Goal: Task Accomplishment & Management: Use online tool/utility

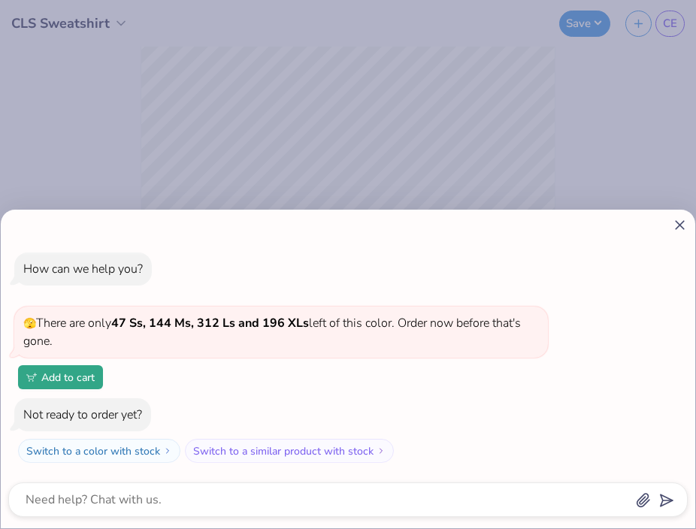
click at [678, 224] on line at bounding box center [680, 225] width 8 height 8
type textarea "x"
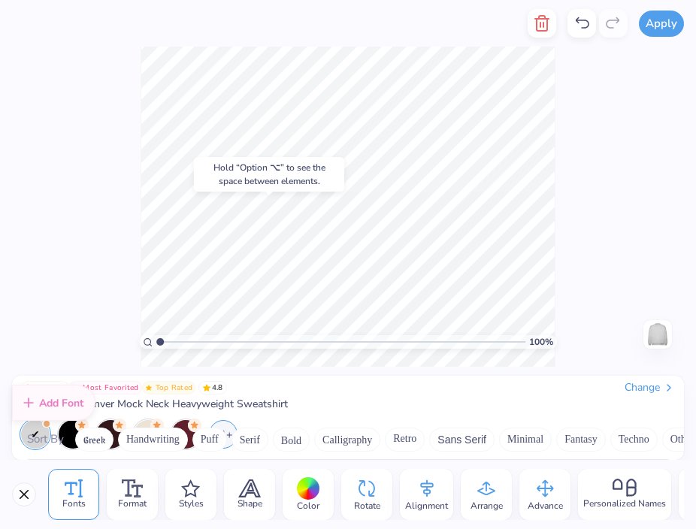
scroll to position [177, 0]
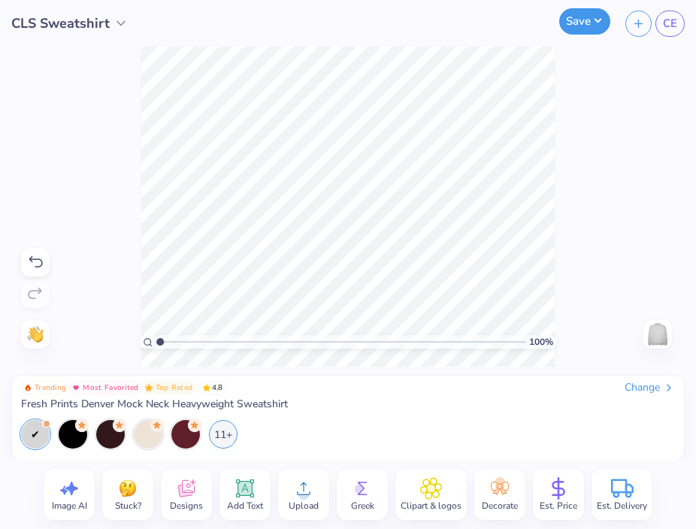
click at [576, 23] on button "Save" at bounding box center [585, 21] width 51 height 26
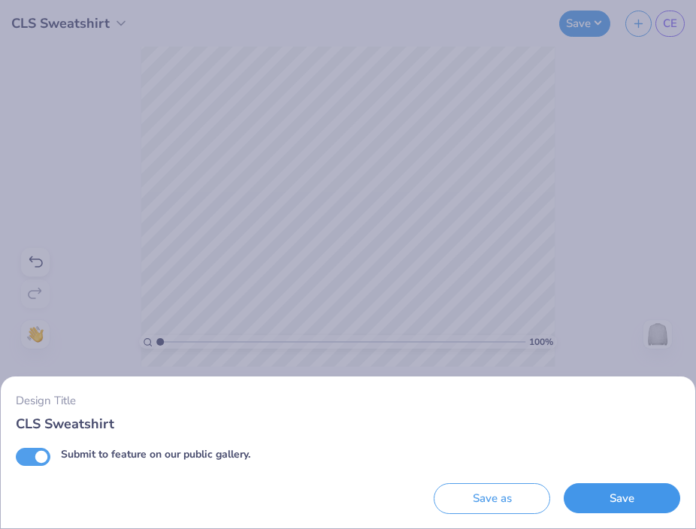
click at [622, 500] on button "Save" at bounding box center [622, 499] width 117 height 31
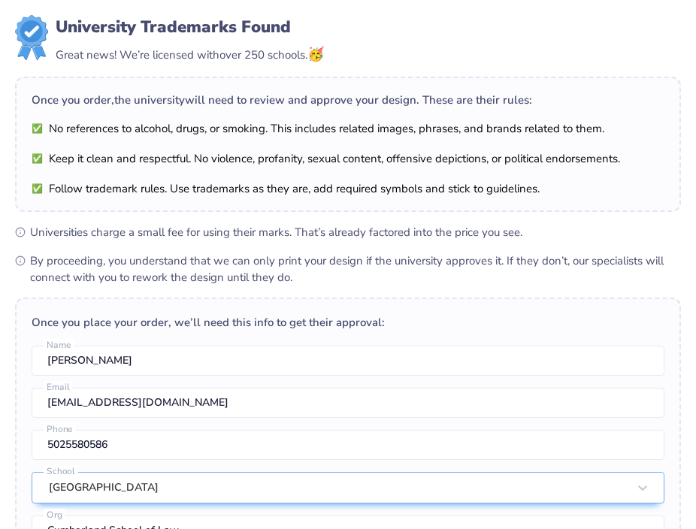
scroll to position [366, 0]
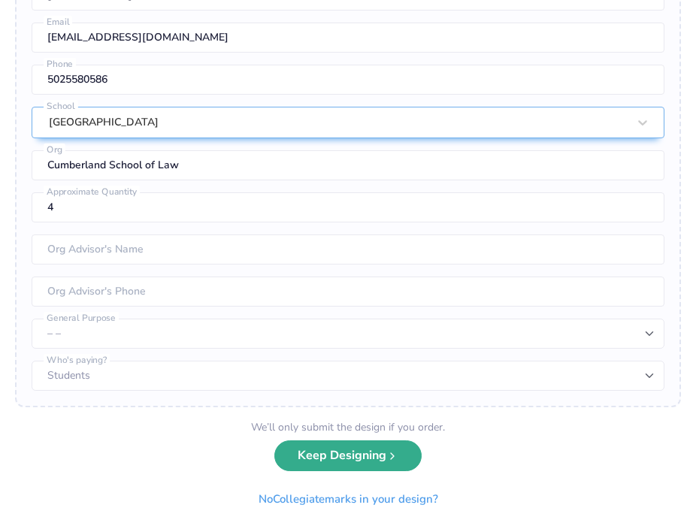
click at [339, 466] on button "Keep Designing" at bounding box center [348, 456] width 147 height 31
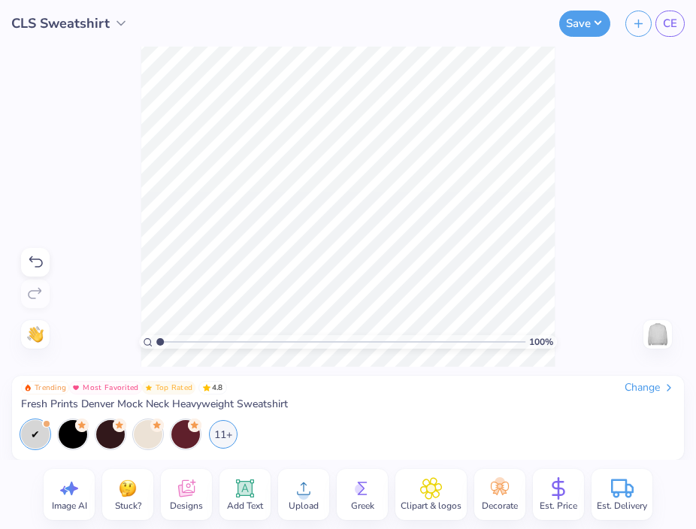
scroll to position [0, 0]
click at [599, 27] on button "Save" at bounding box center [585, 21] width 51 height 26
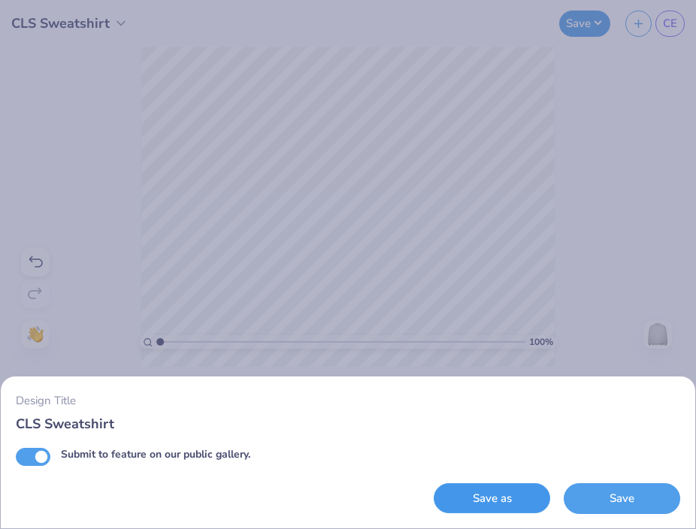
click at [501, 495] on button "Save as" at bounding box center [492, 499] width 117 height 31
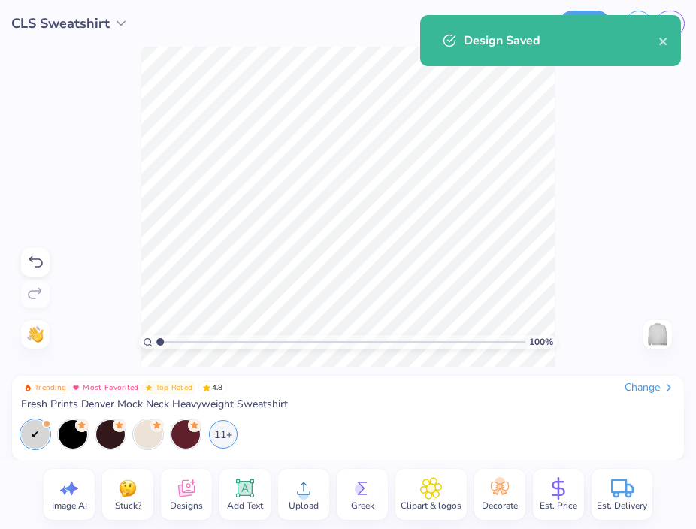
click at [387, 439] on body "CLS Sweatshirt Save CE Image AI Stuck? Designs Add Text Upload Greek Clipart & …" at bounding box center [348, 264] width 696 height 529
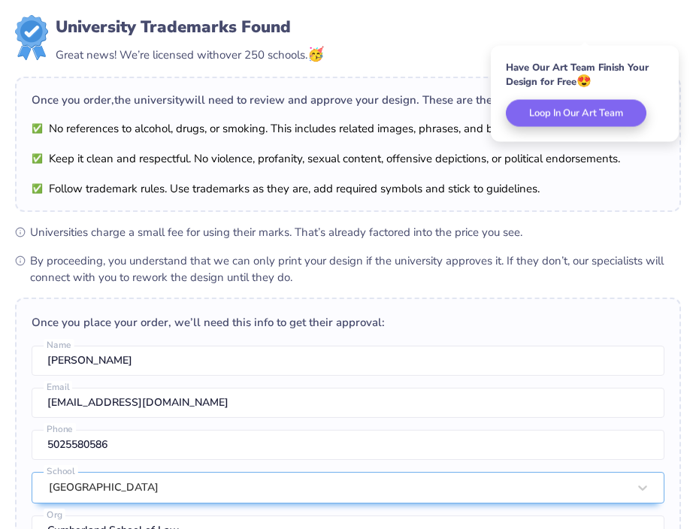
scroll to position [366, 0]
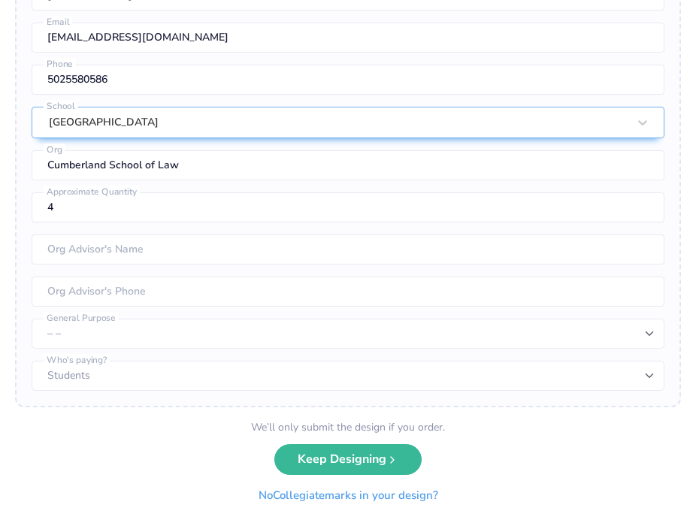
click at [365, 502] on button "No Collegiate marks in your design?" at bounding box center [348, 496] width 205 height 31
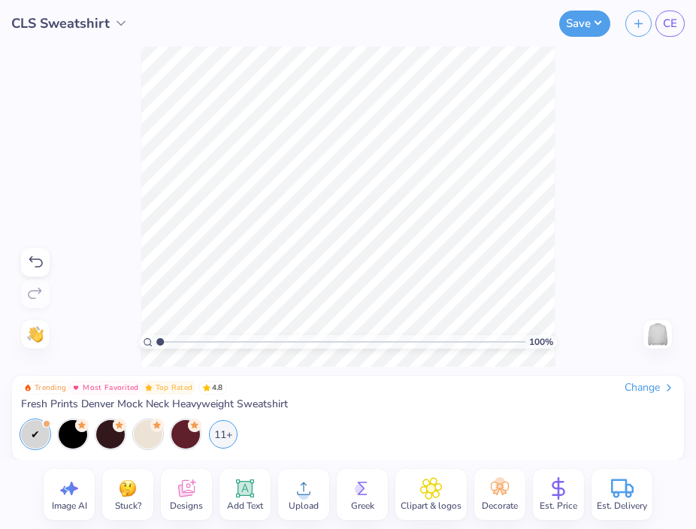
click at [89, 27] on span "CLS Sweatshirt" at bounding box center [60, 24] width 99 height 20
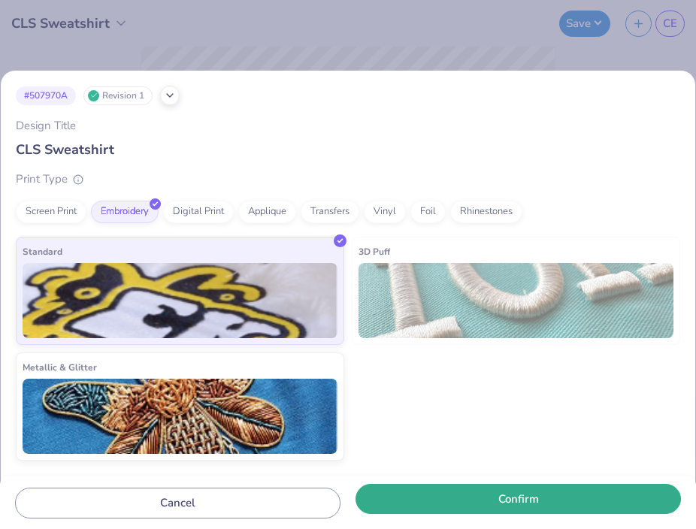
click at [374, 498] on button "Confirm" at bounding box center [519, 499] width 326 height 31
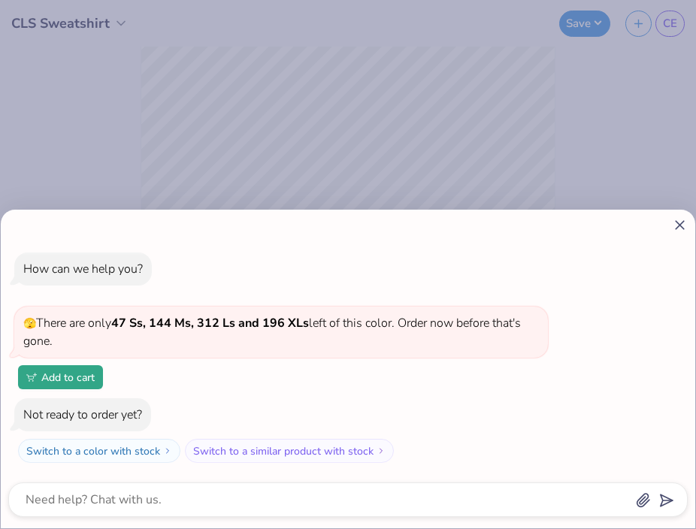
click at [678, 232] on icon at bounding box center [680, 225] width 16 height 16
type textarea "x"
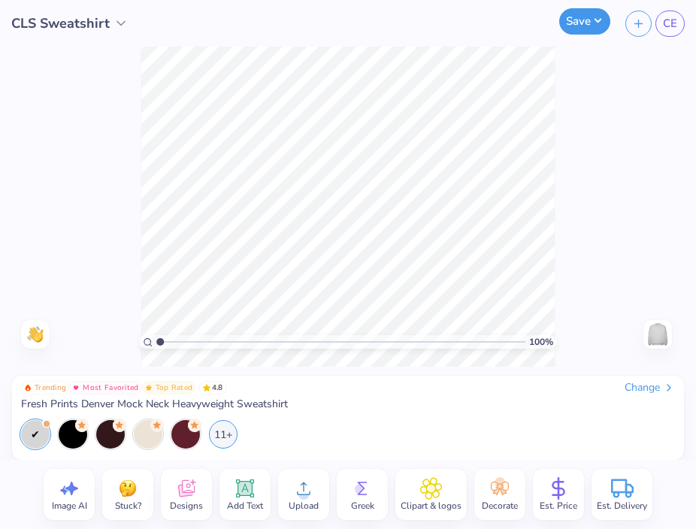
click at [577, 13] on button "Save" at bounding box center [585, 21] width 51 height 26
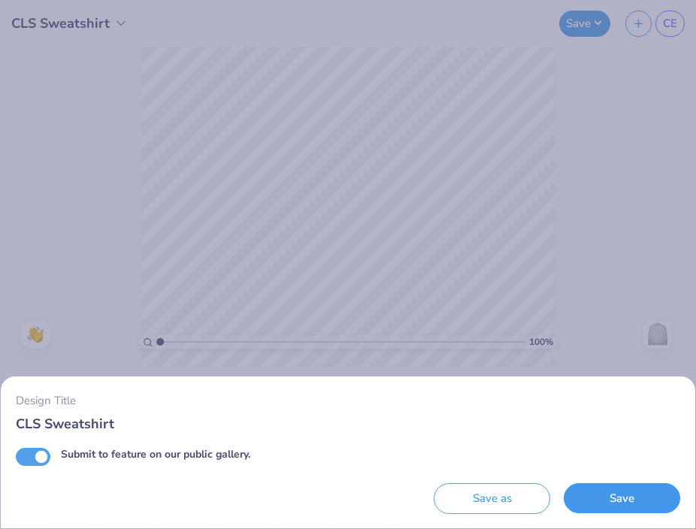
click at [592, 502] on button "Save" at bounding box center [622, 499] width 117 height 31
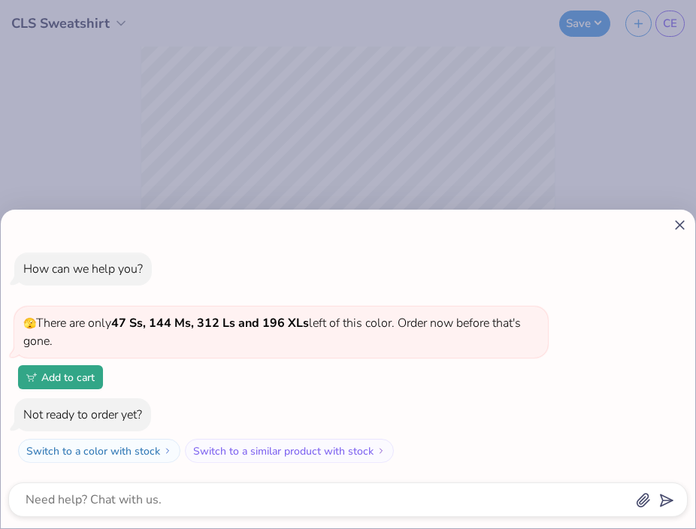
click at [72, 272] on div "How can we help you?" at bounding box center [83, 269] width 120 height 17
click at [675, 230] on icon at bounding box center [680, 225] width 16 height 16
type textarea "x"
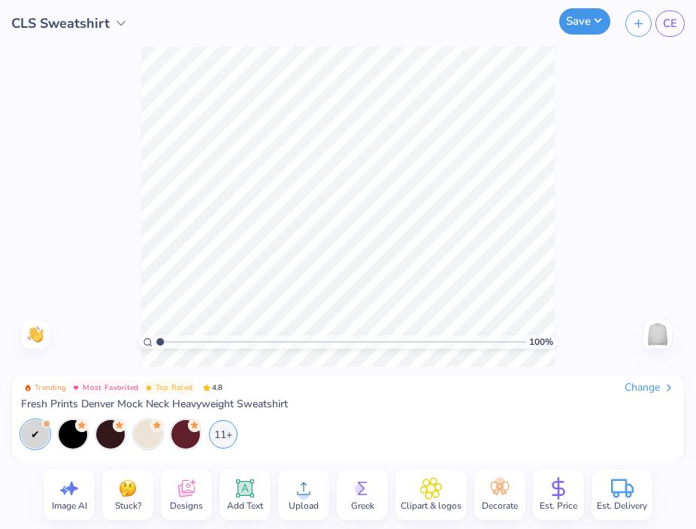
click at [589, 29] on button "Save" at bounding box center [585, 21] width 51 height 26
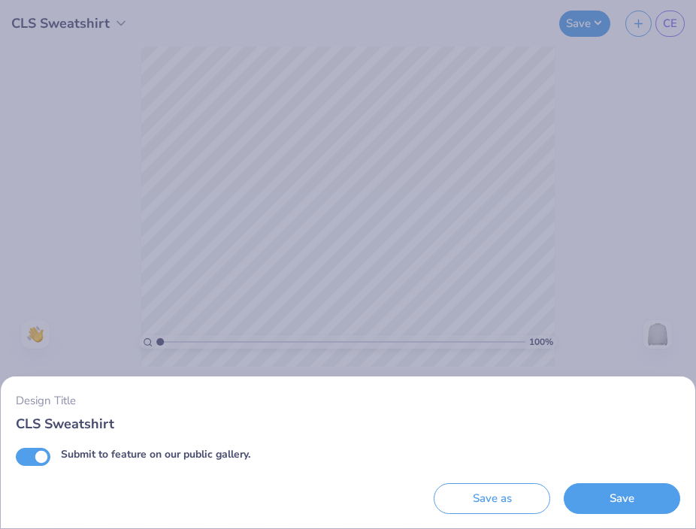
click at [419, 241] on div "Design Title CLS Sweatshirt Submit to feature on our public gallery. Save as Sa…" at bounding box center [348, 264] width 696 height 529
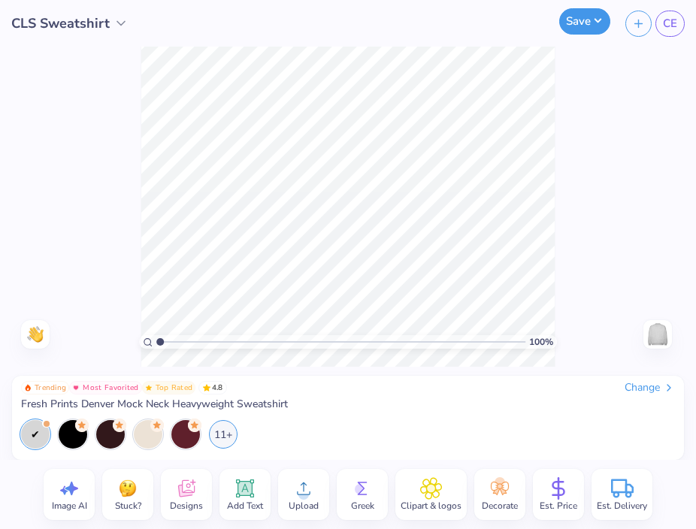
click at [572, 23] on button "Save" at bounding box center [585, 21] width 51 height 26
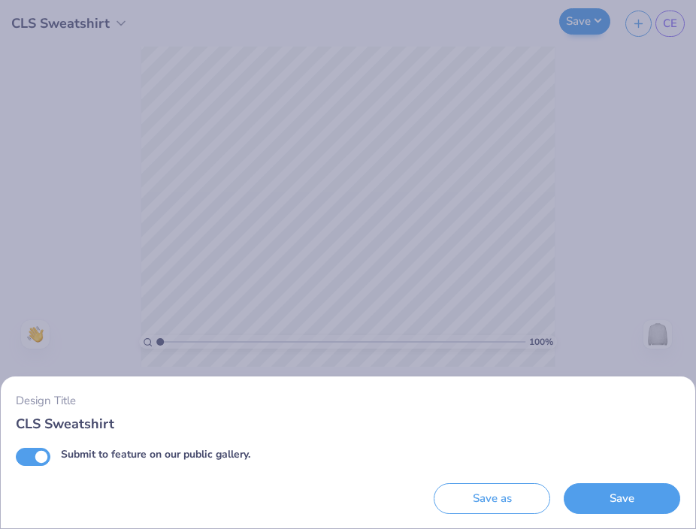
click at [572, 23] on div "Design Title CLS Sweatshirt Submit to feature on our public gallery. Save as Sa…" at bounding box center [348, 264] width 696 height 529
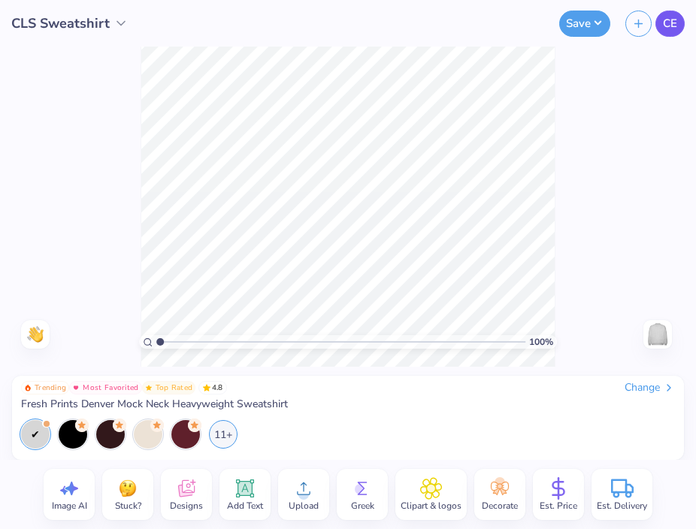
click at [663, 22] on link "CE" at bounding box center [670, 24] width 29 height 26
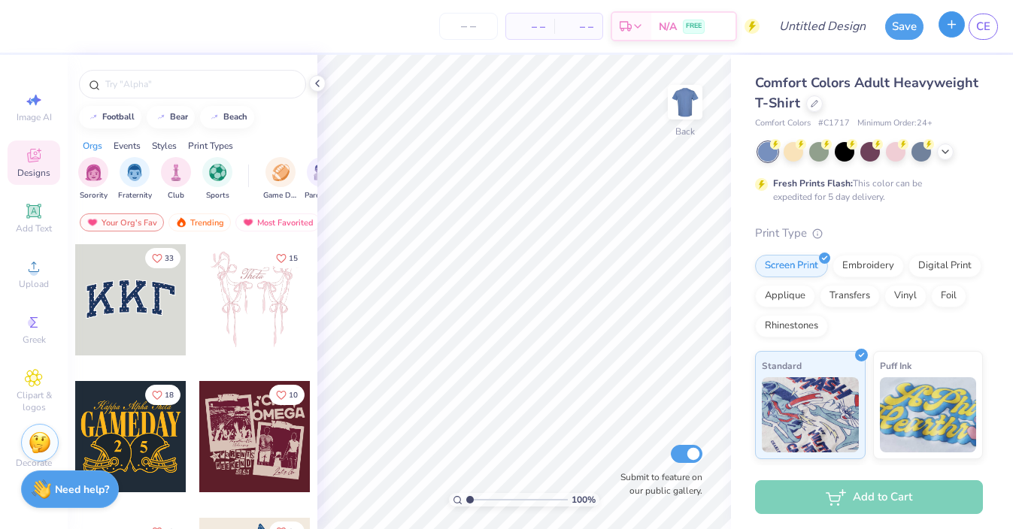
click at [952, 28] on line "button" at bounding box center [952, 24] width 0 height 8
click at [978, 30] on span "CE" at bounding box center [983, 26] width 14 height 17
